Goal: Register for event/course

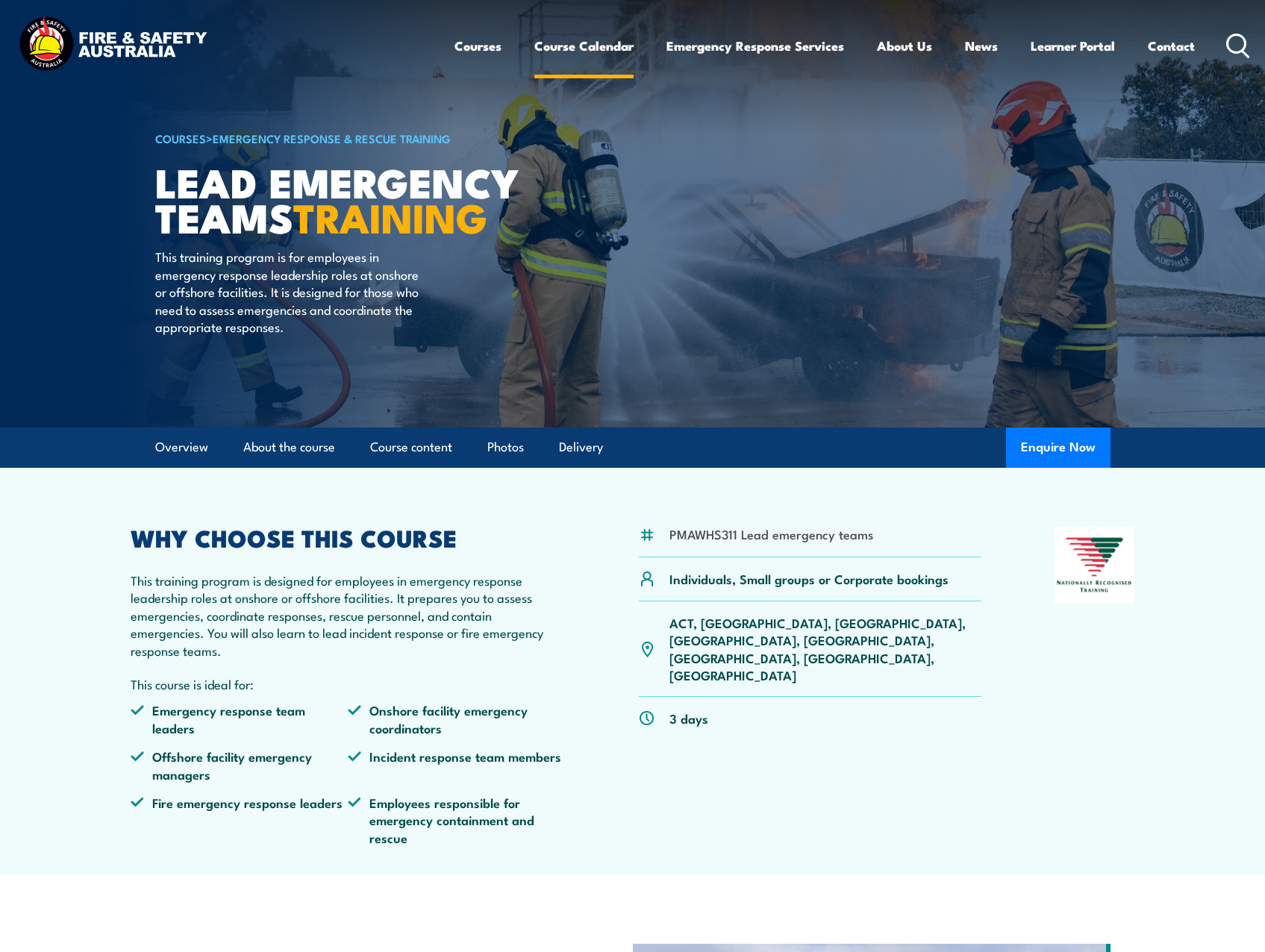
click at [581, 43] on link "Course Calendar" at bounding box center [583, 46] width 99 height 39
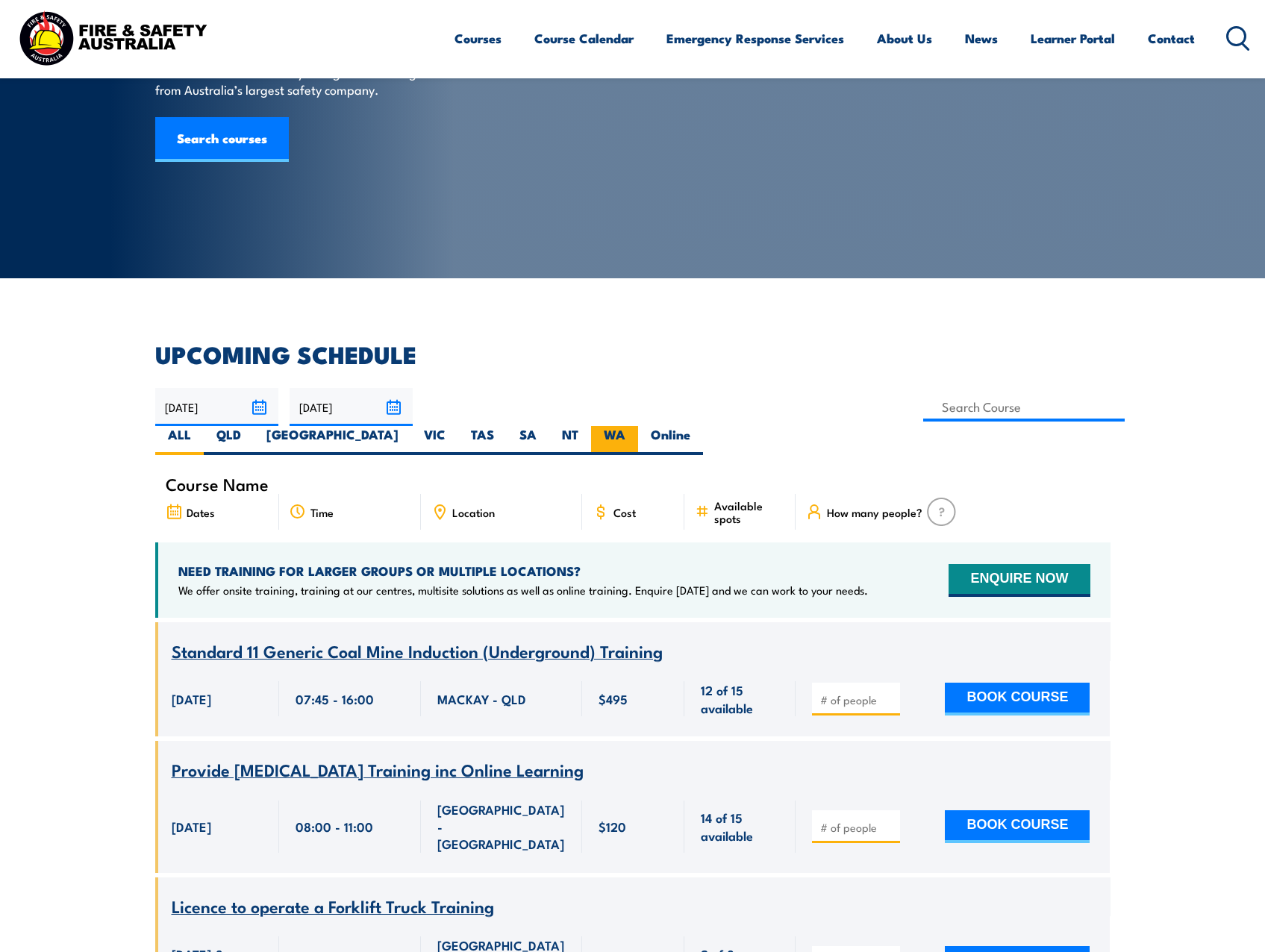
click at [638, 426] on label "WA" at bounding box center [615, 441] width 47 height 29
click at [635, 426] on input "WA" at bounding box center [630, 431] width 10 height 10
radio input "true"
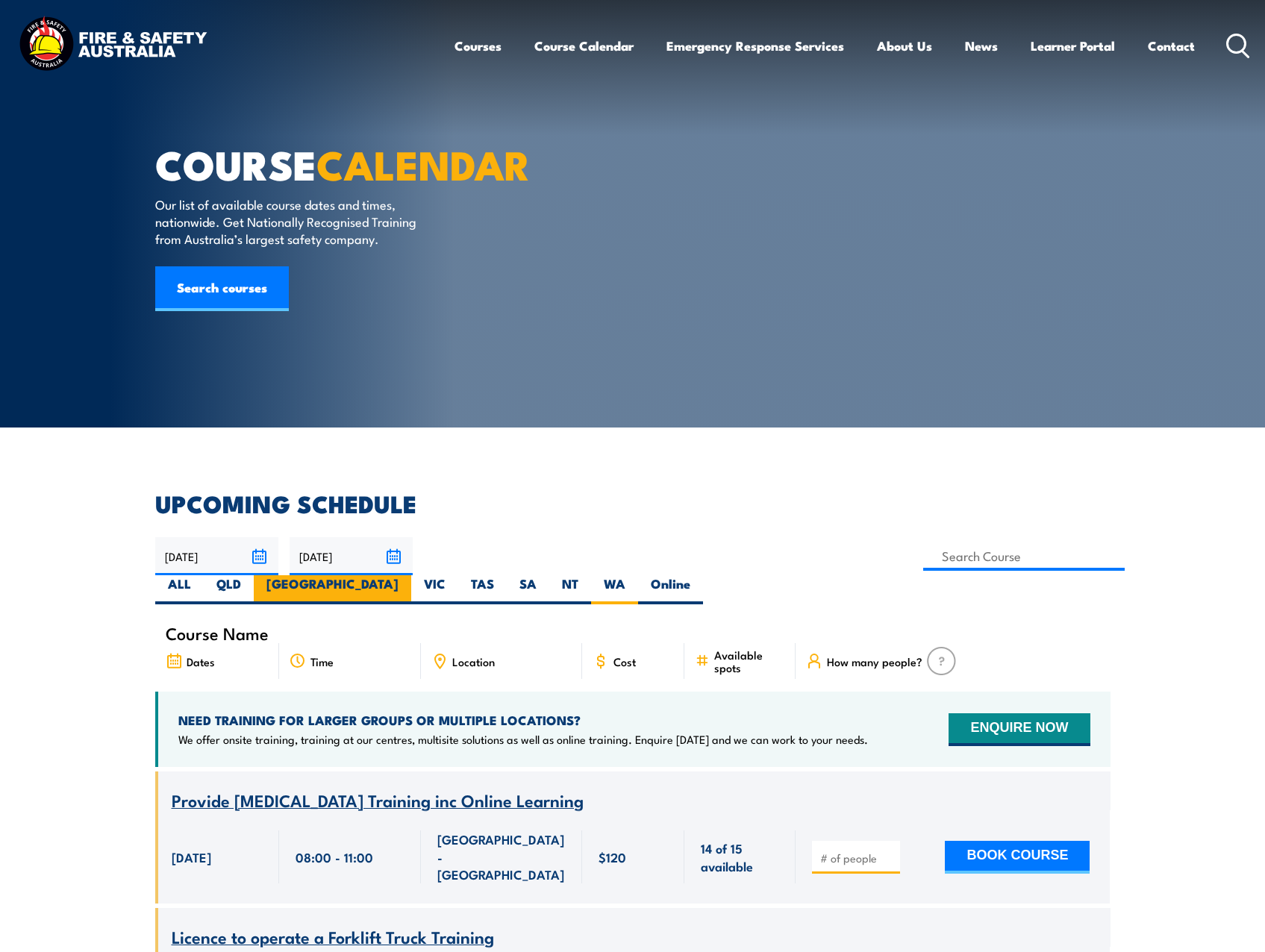
click at [411, 575] on label "[GEOGRAPHIC_DATA]" at bounding box center [332, 589] width 158 height 29
click at [408, 575] on input "[GEOGRAPHIC_DATA]" at bounding box center [403, 579] width 10 height 10
radio input "true"
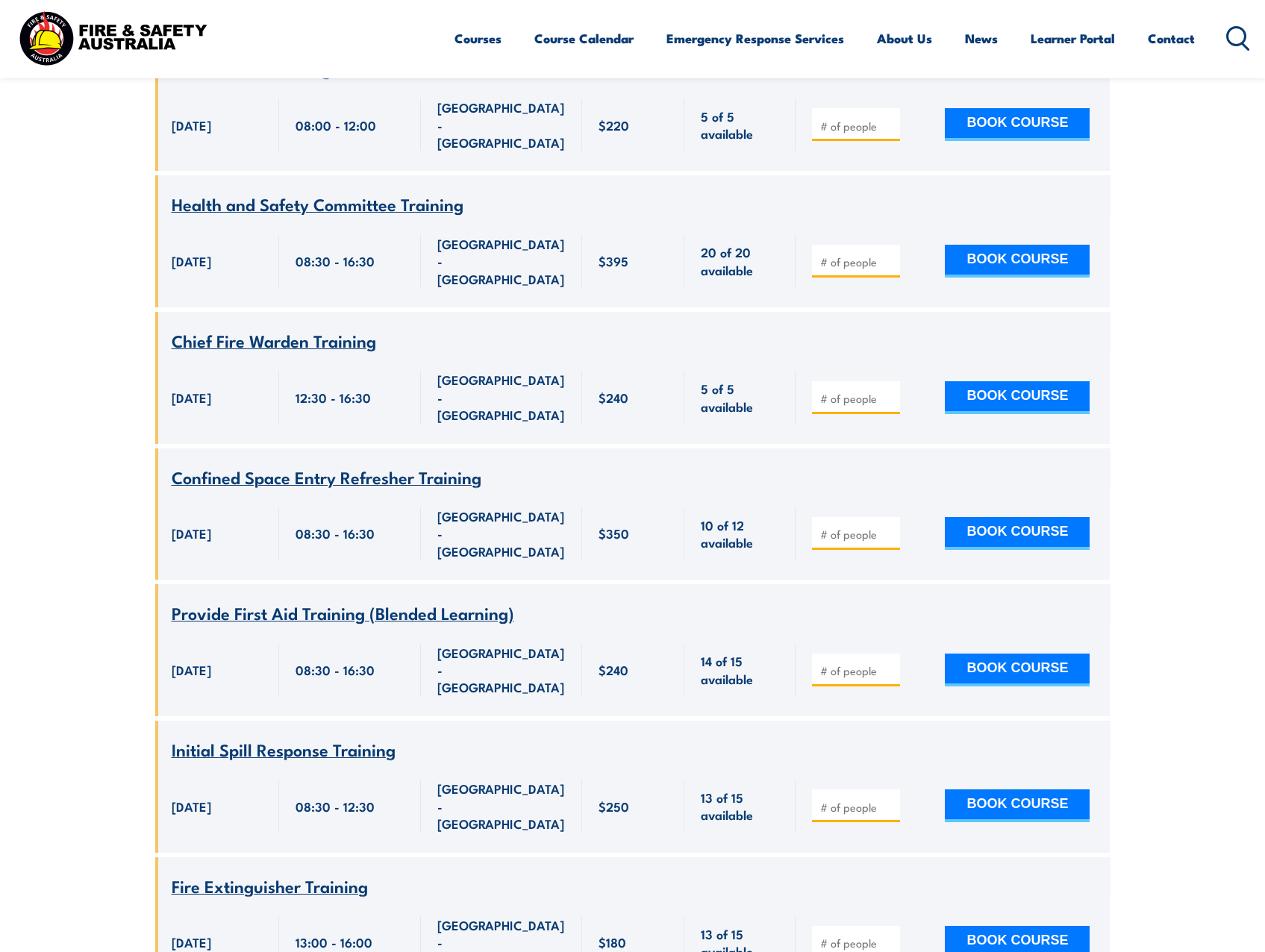
scroll to position [4895, 0]
